Goal: Find specific page/section: Find specific page/section

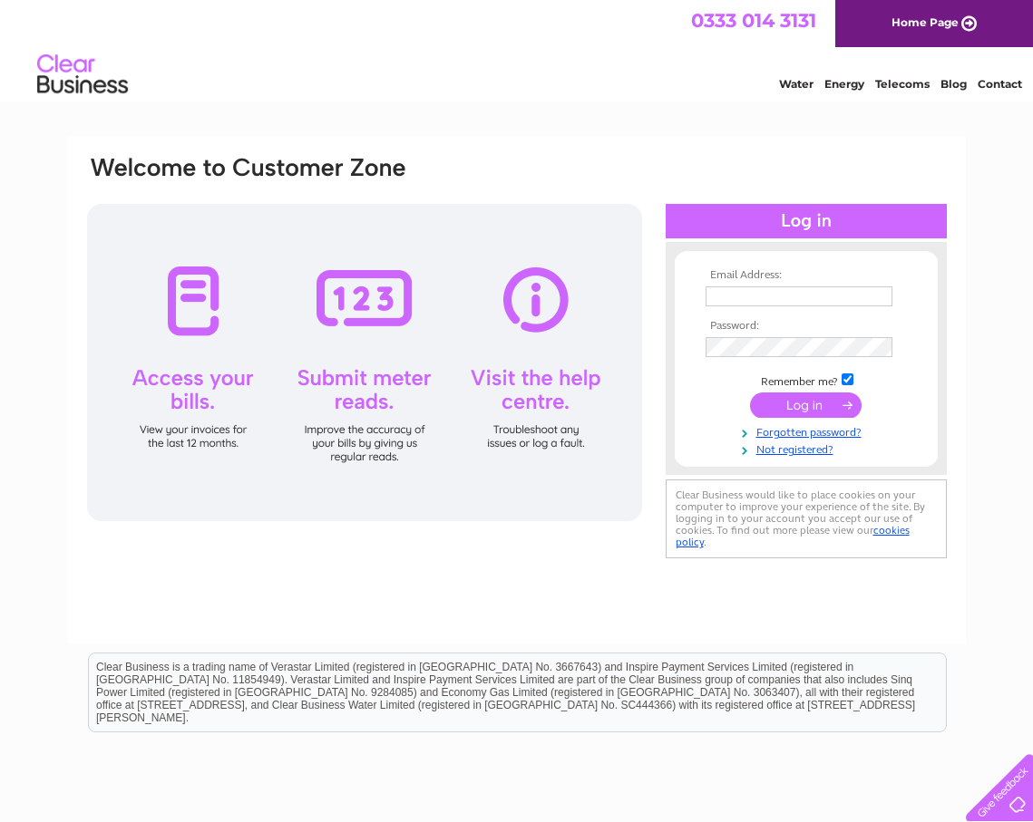
click at [733, 297] on input "text" at bounding box center [798, 297] width 187 height 20
type input "pjmgb@tiscali.co.uk"
click at [750, 394] on input "submit" at bounding box center [806, 406] width 112 height 25
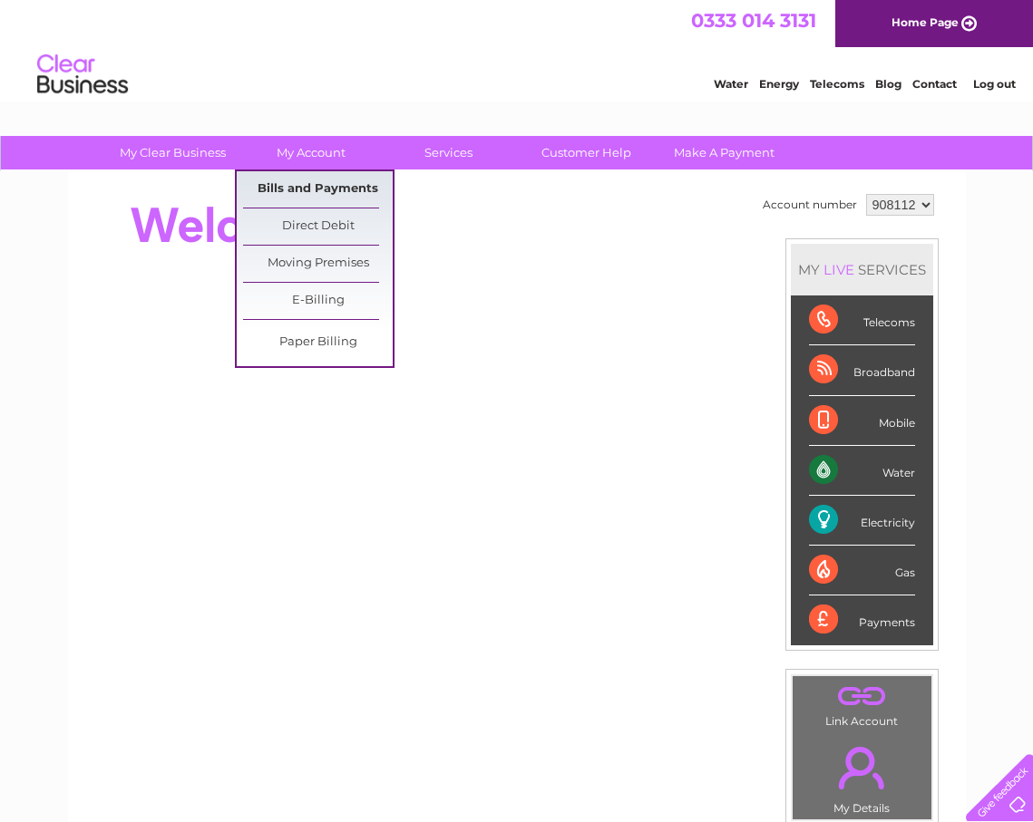
click at [304, 191] on link "Bills and Payments" at bounding box center [318, 189] width 150 height 36
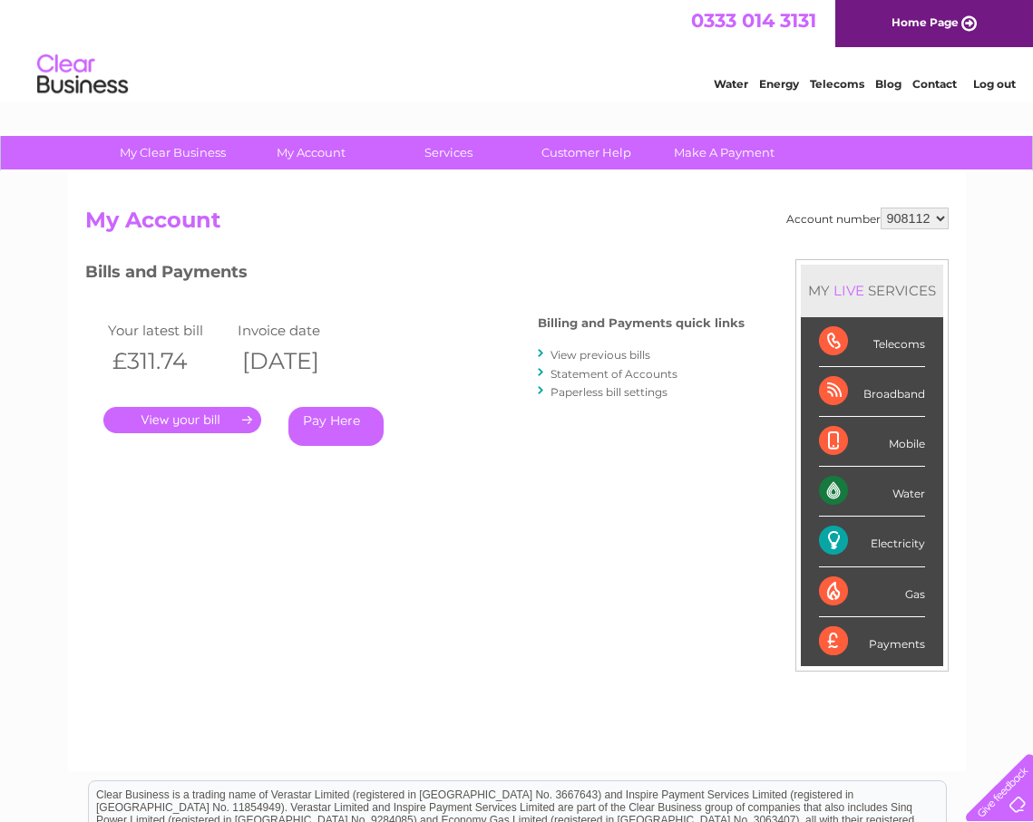
click at [203, 425] on link "." at bounding box center [182, 420] width 158 height 26
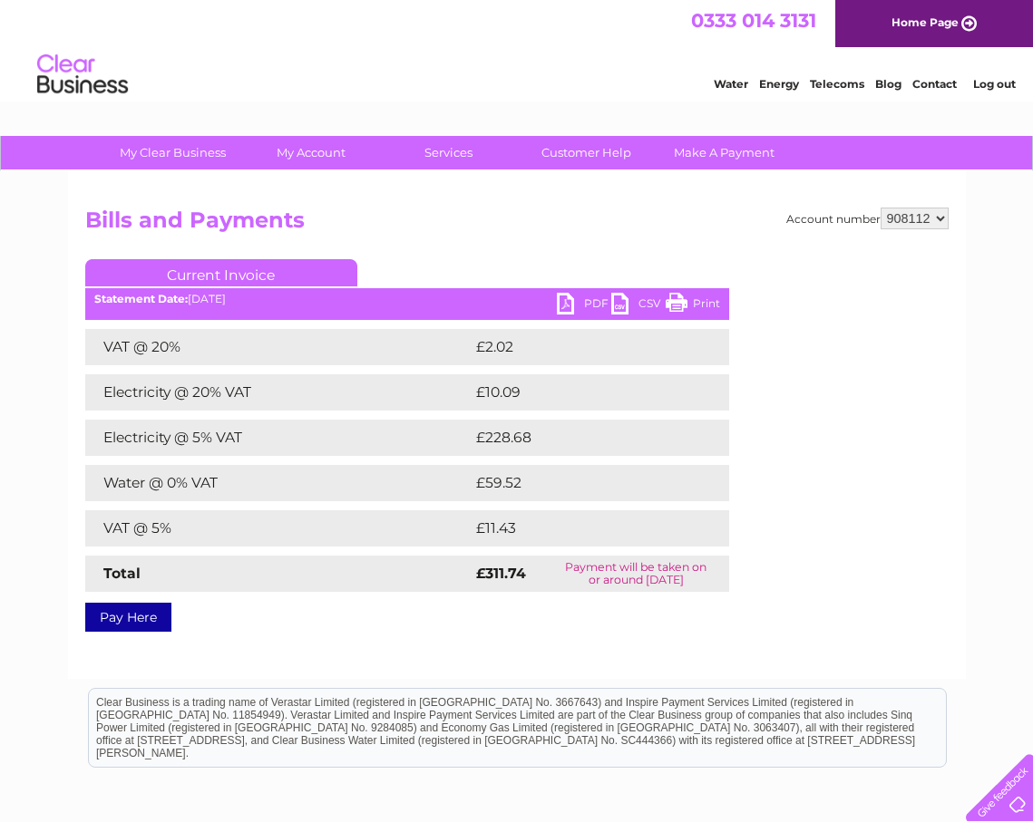
click at [582, 298] on link "PDF" at bounding box center [584, 306] width 54 height 26
